Goal: Transaction & Acquisition: Purchase product/service

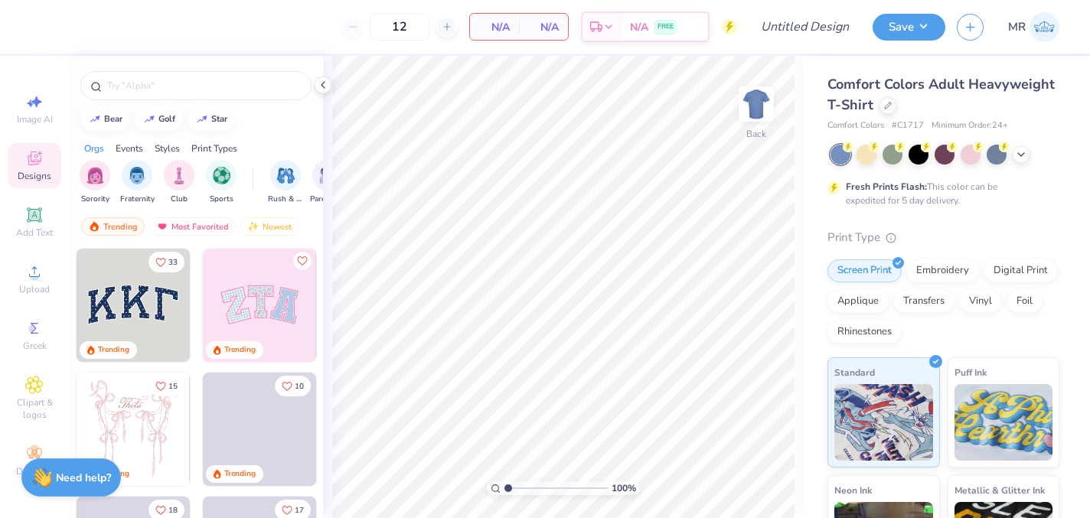
click at [893, 112] on div "Comfort Colors Adult Heavyweight T-Shirt" at bounding box center [943, 94] width 232 height 41
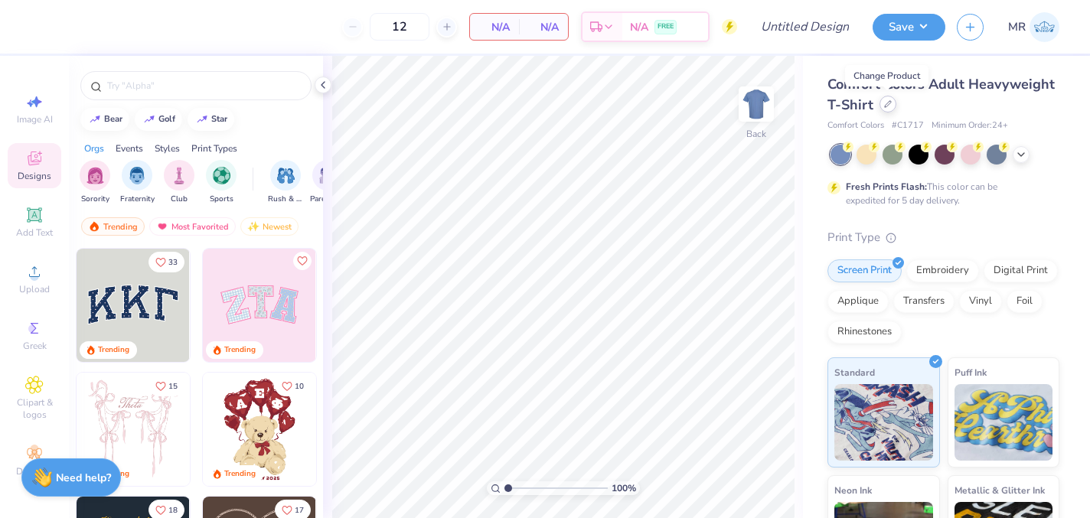
click at [889, 109] on div at bounding box center [888, 104] width 17 height 17
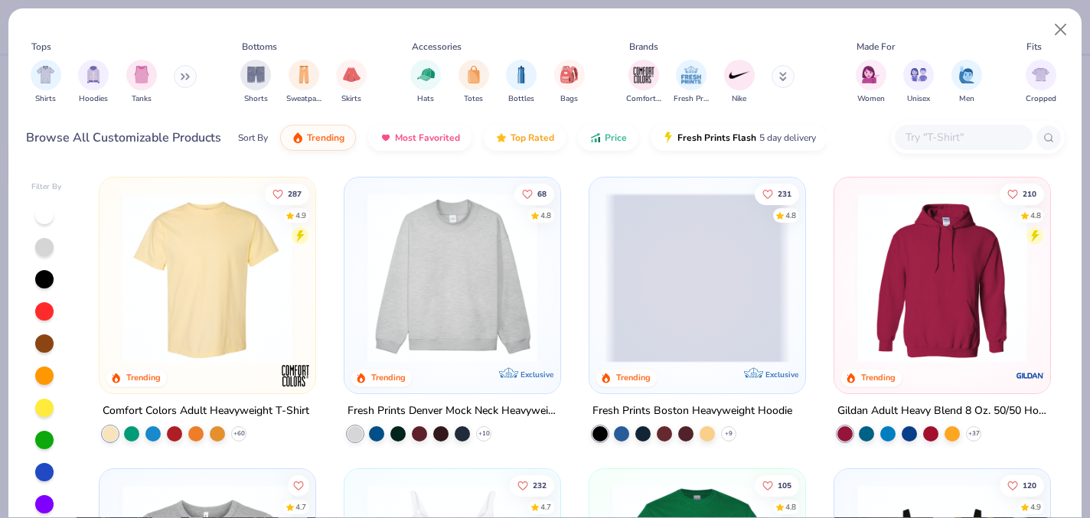
click at [961, 139] on input "text" at bounding box center [963, 138] width 118 height 18
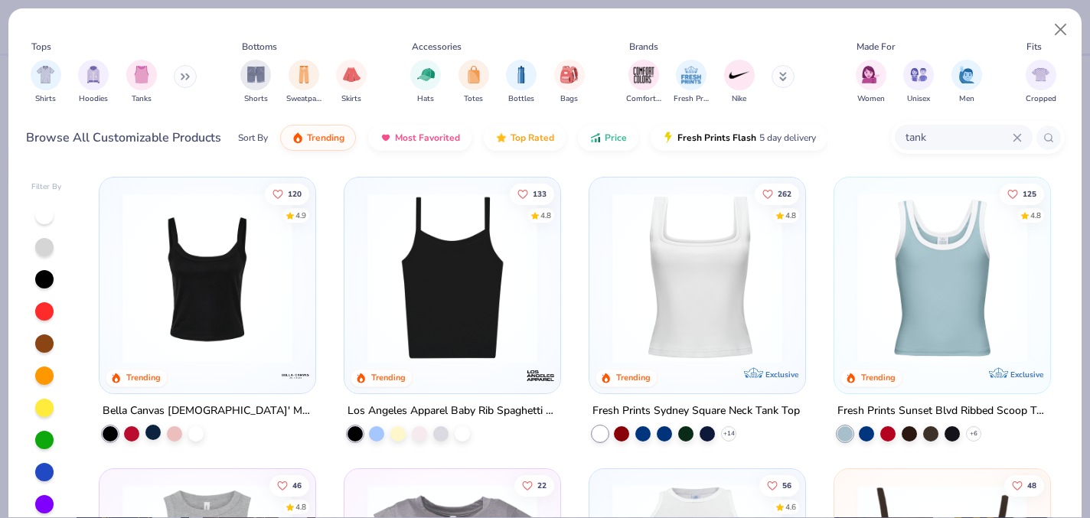
click at [150, 432] on div at bounding box center [152, 432] width 15 height 15
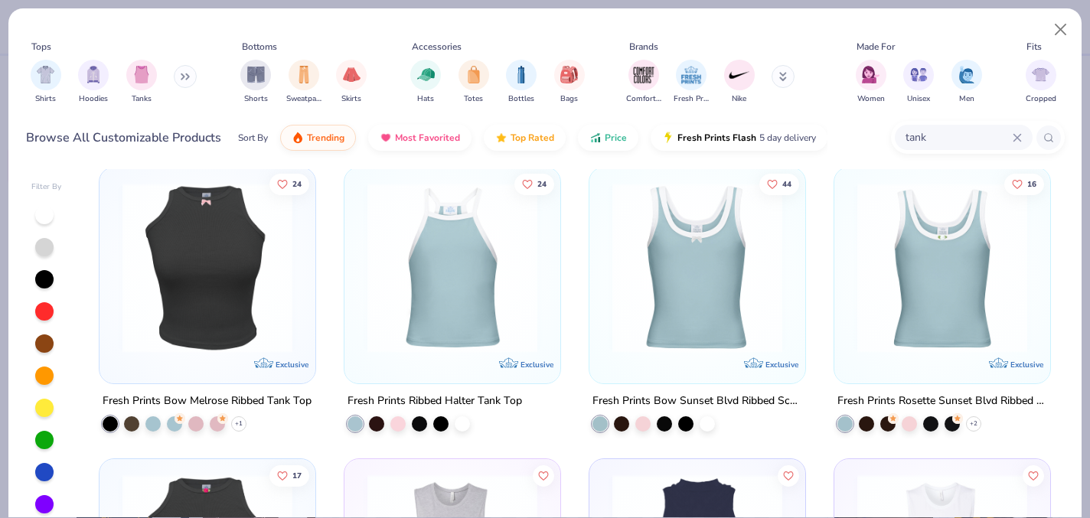
scroll to position [2626, 0]
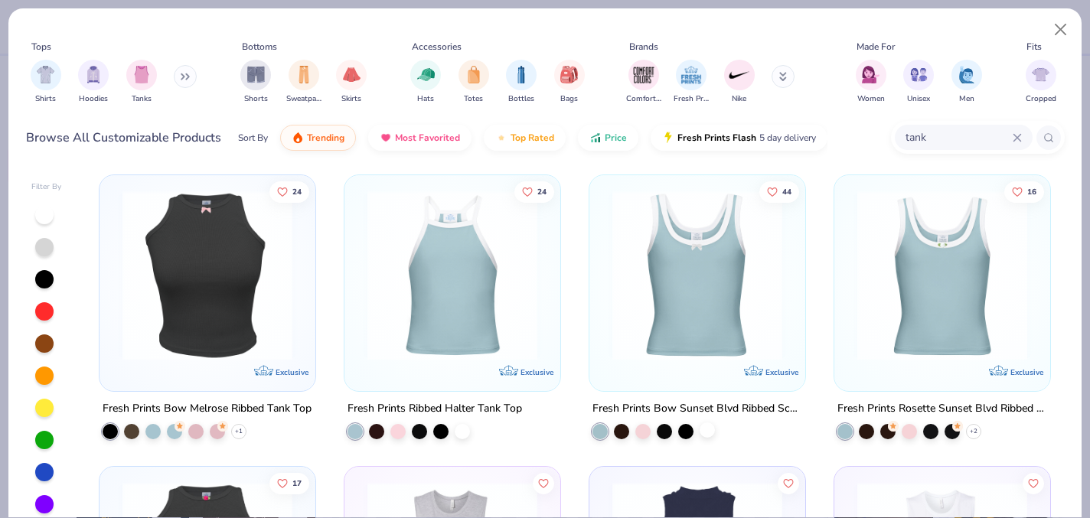
click at [710, 427] on div at bounding box center [707, 429] width 15 height 15
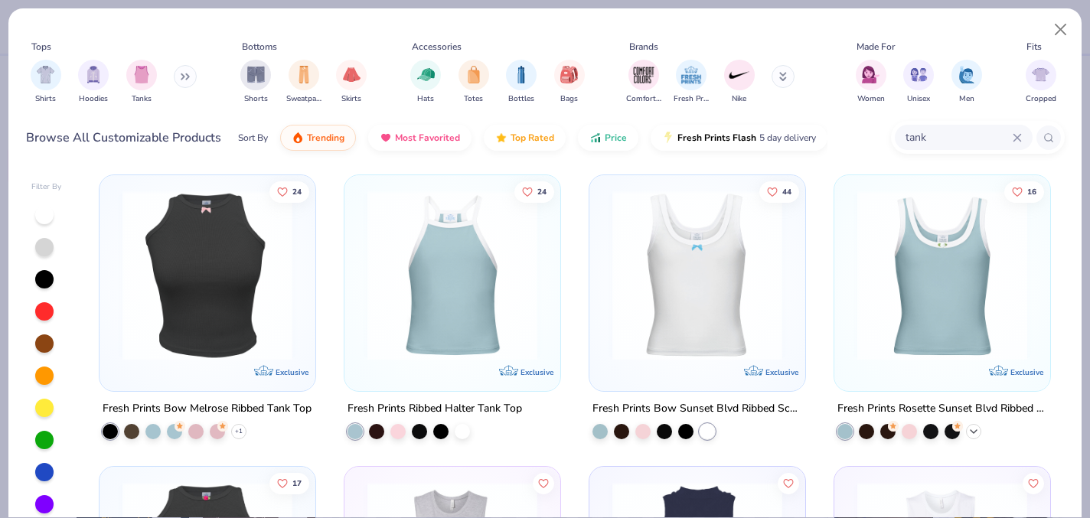
click at [972, 430] on icon at bounding box center [974, 431] width 12 height 12
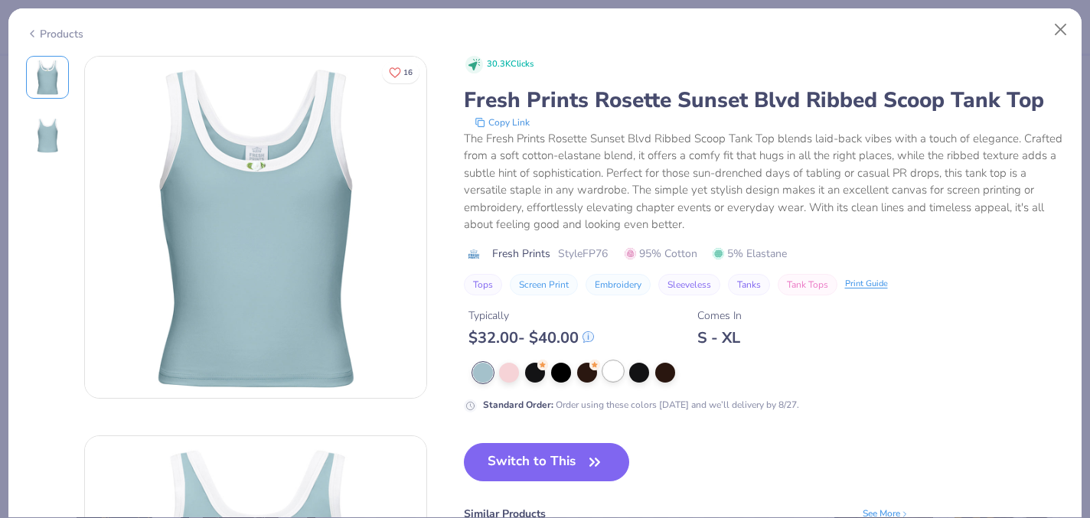
click at [622, 367] on div at bounding box center [613, 371] width 20 height 20
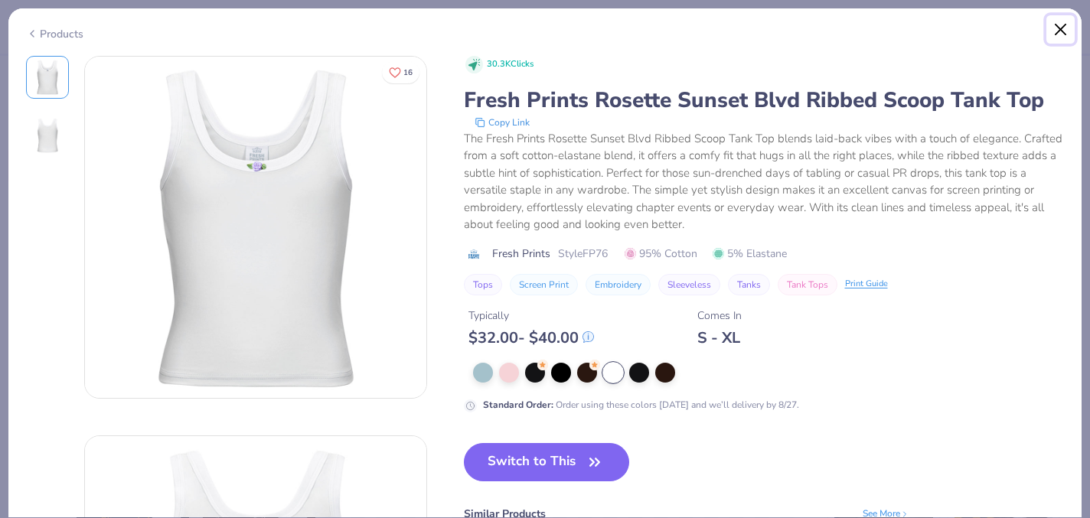
click at [1057, 34] on button "Close" at bounding box center [1060, 29] width 29 height 29
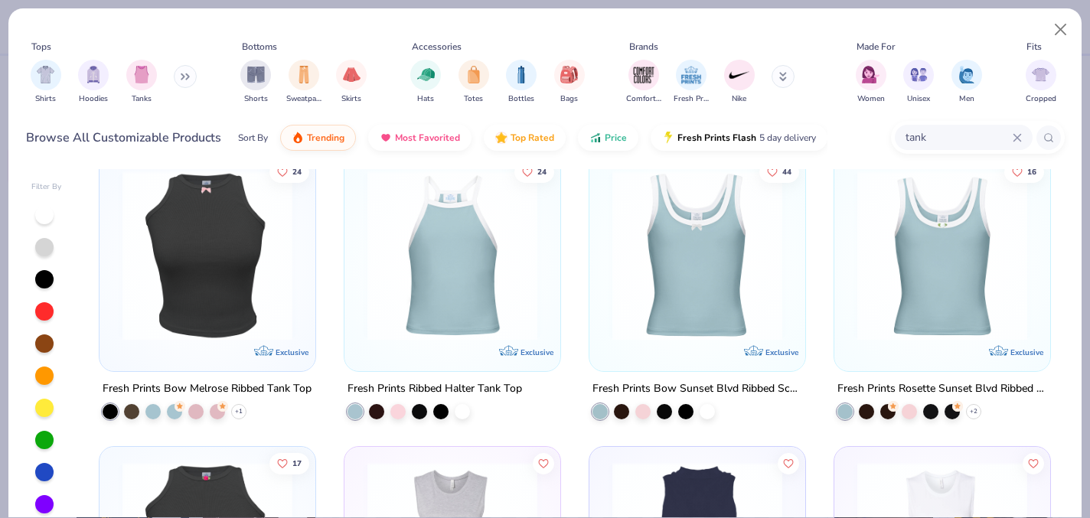
scroll to position [2622, 0]
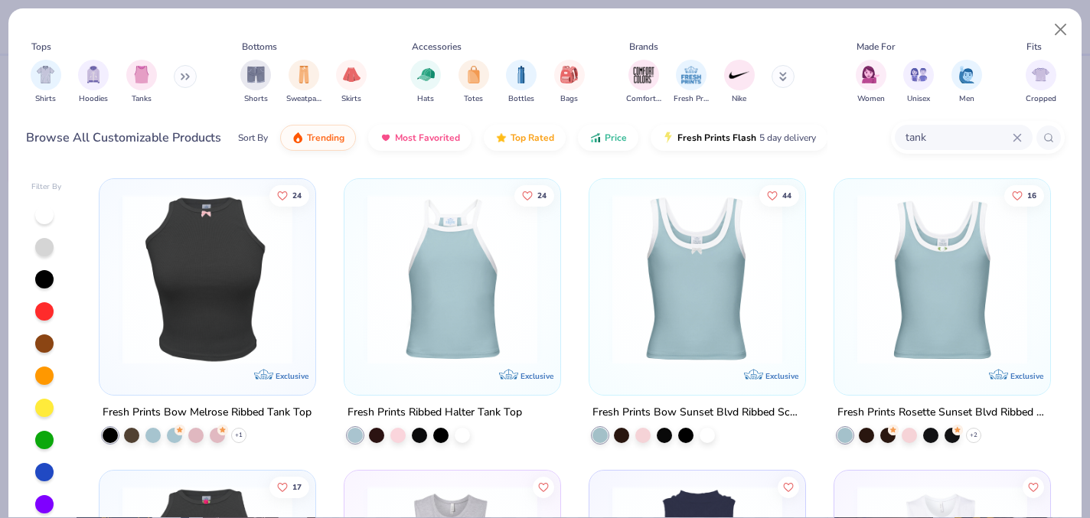
click at [944, 134] on input "tank" at bounding box center [958, 138] width 109 height 18
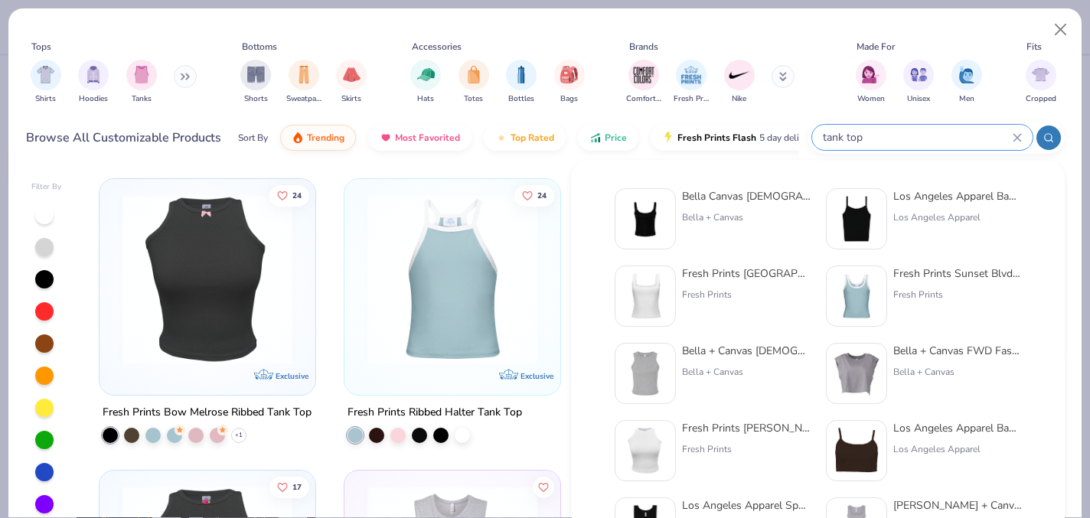
type input "tank top"
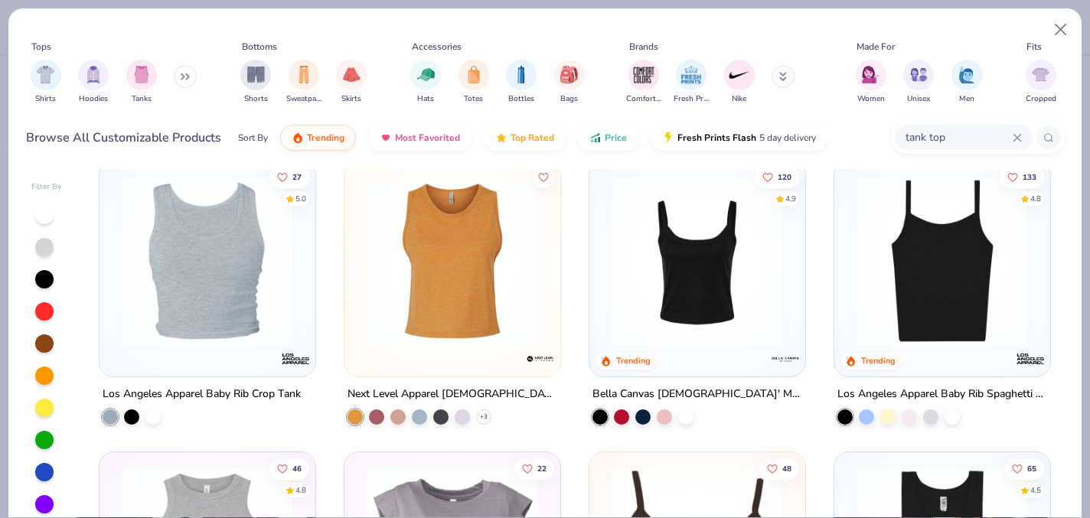
scroll to position [892, 0]
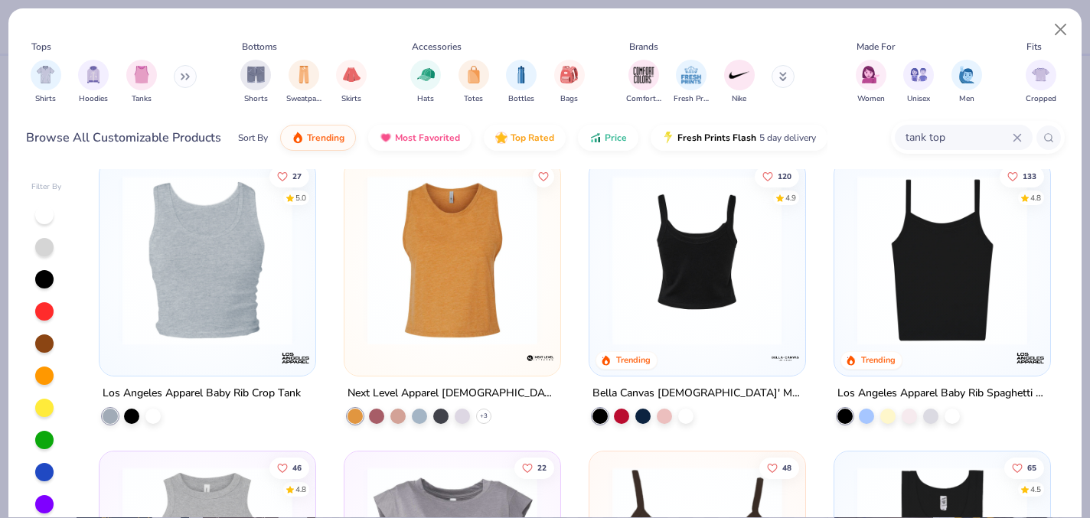
click at [605, 285] on img at bounding box center [511, 260] width 185 height 170
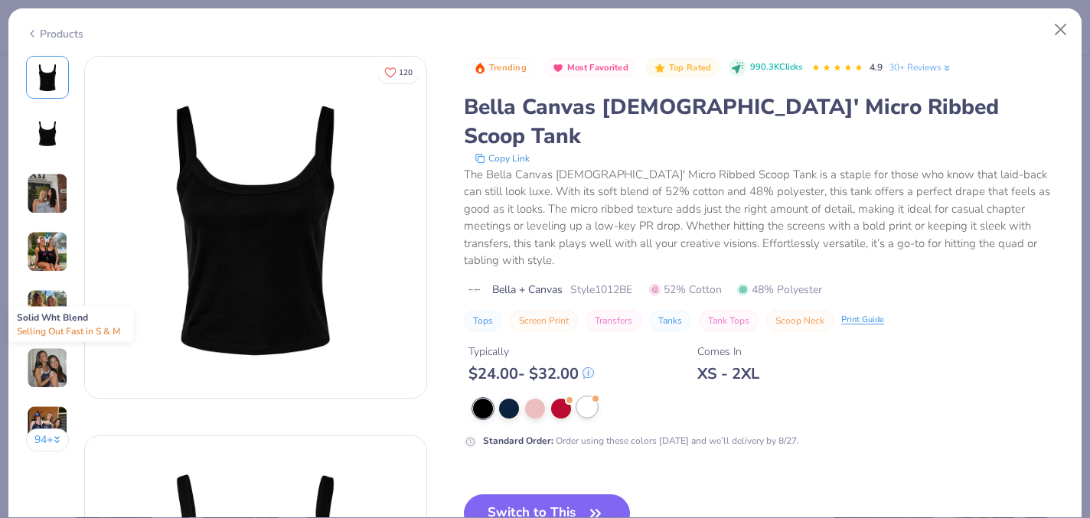
click at [597, 396] on div at bounding box center [595, 399] width 6 height 6
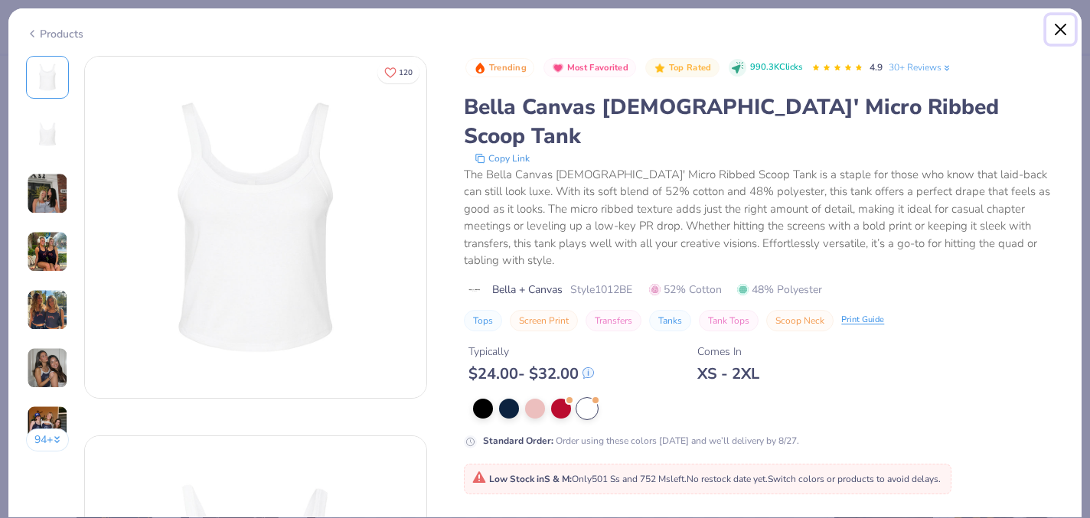
click at [1060, 27] on button "Close" at bounding box center [1060, 29] width 29 height 29
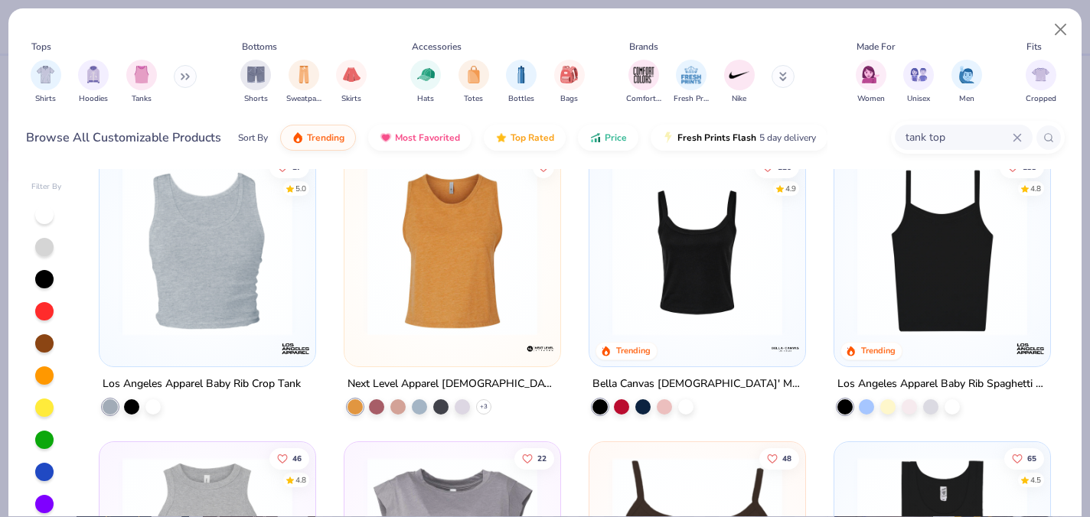
scroll to position [902, 0]
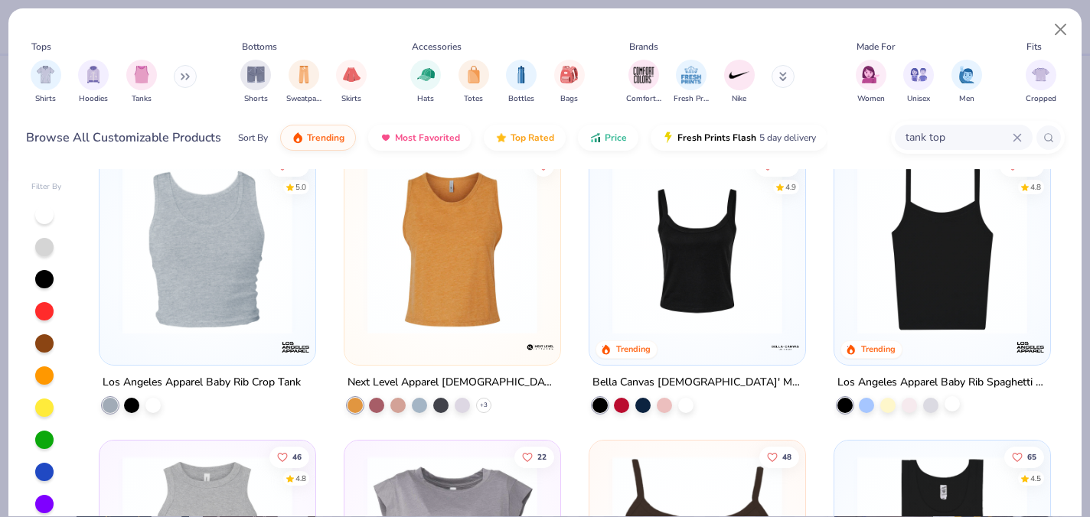
click at [950, 406] on div at bounding box center [952, 404] width 15 height 15
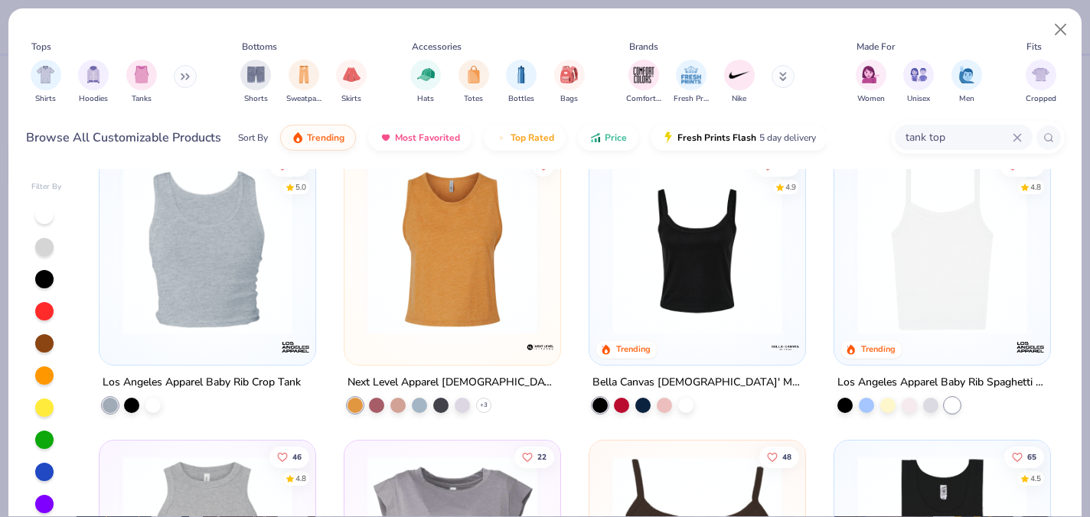
click at [908, 204] on img at bounding box center [942, 250] width 185 height 170
